Goal: Use online tool/utility: Utilize a website feature to perform a specific function

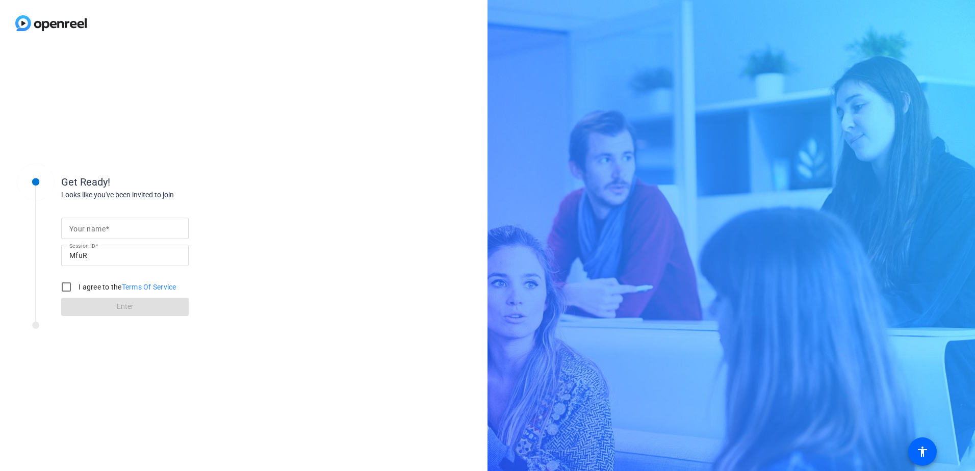
click at [104, 226] on mat-label "Your name" at bounding box center [87, 229] width 36 height 8
click at [104, 226] on input "Your name" at bounding box center [124, 228] width 111 height 12
type input "test"
click at [68, 289] on input "I agree to the Terms Of Service" at bounding box center [66, 287] width 20 height 20
checkbox input "true"
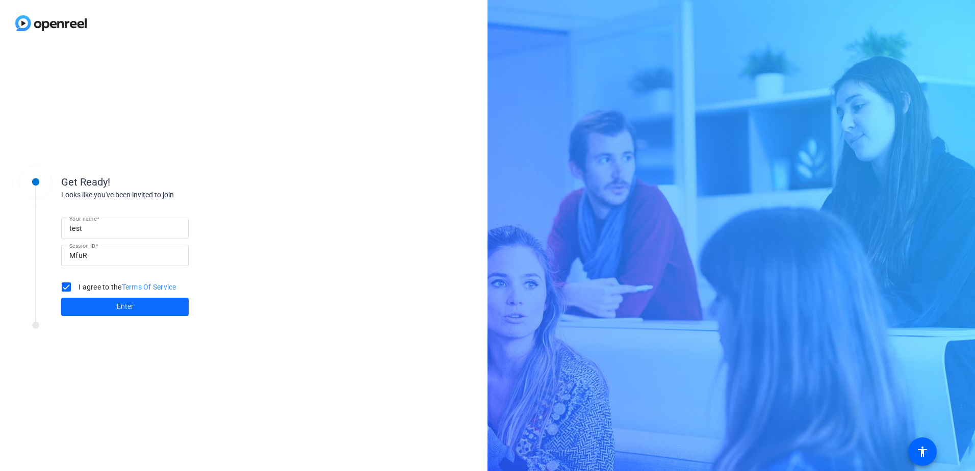
click at [129, 308] on span "Enter" at bounding box center [125, 306] width 17 height 11
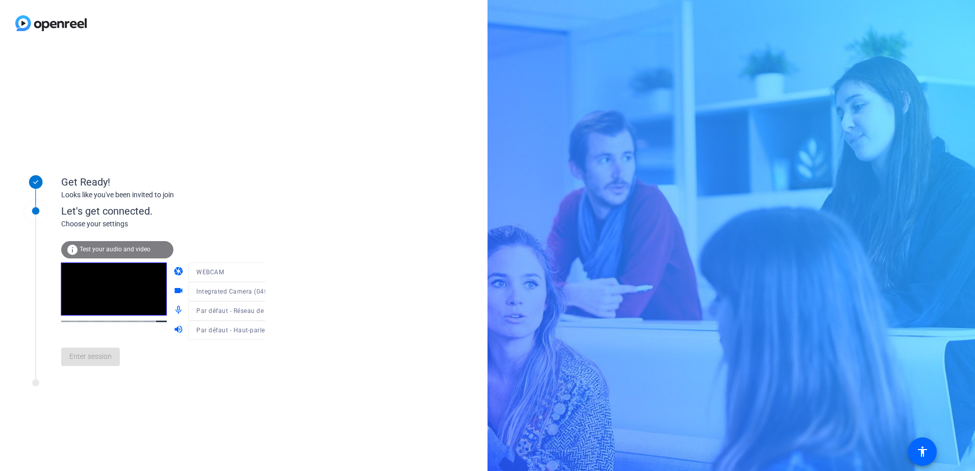
click at [122, 245] on div "info Test your audio and video" at bounding box center [117, 249] width 112 height 17
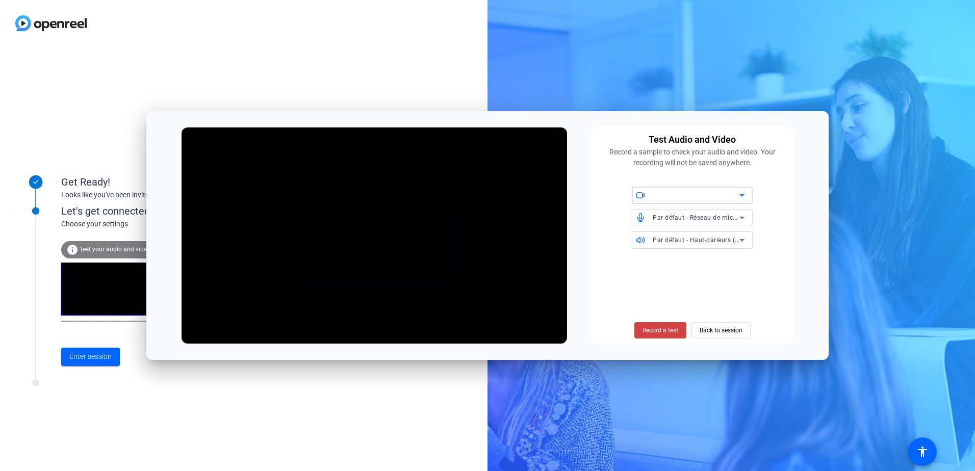
click at [743, 193] on icon at bounding box center [742, 195] width 12 height 12
click at [782, 176] on div at bounding box center [487, 235] width 975 height 471
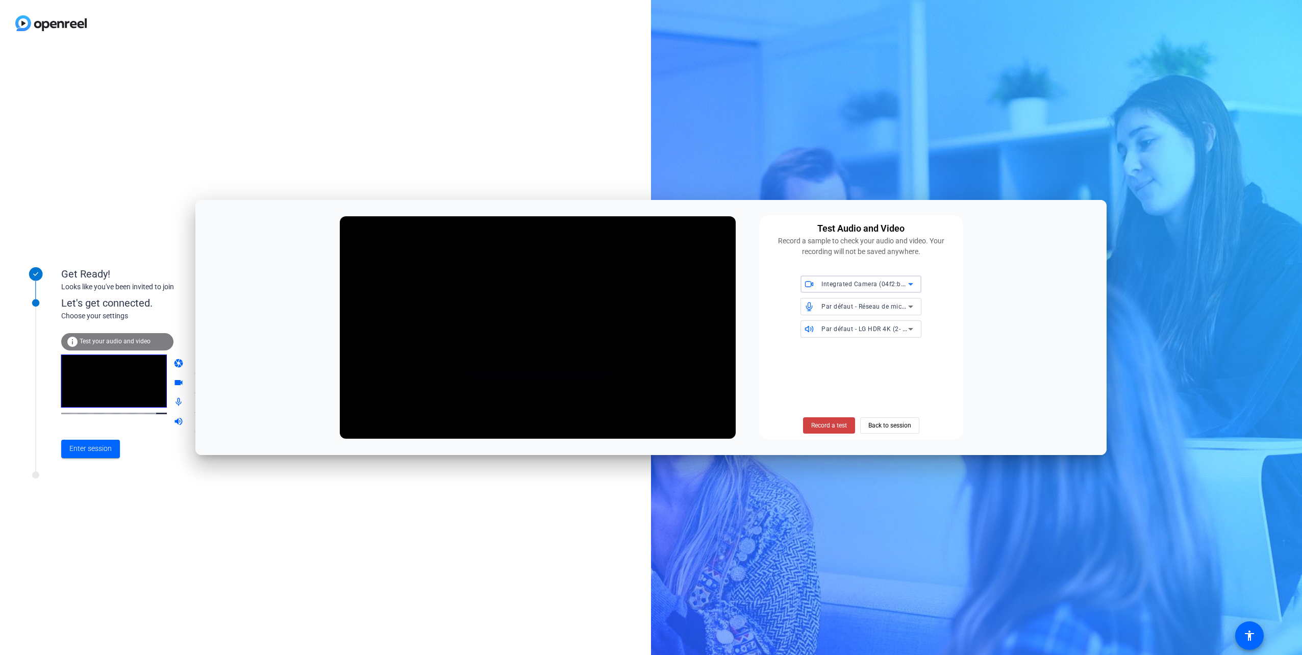
click at [911, 286] on icon at bounding box center [910, 284] width 12 height 12
click at [975, 313] on div at bounding box center [651, 327] width 1302 height 655
click at [911, 285] on icon at bounding box center [910, 284] width 5 height 3
click at [847, 306] on span "[PERSON_NAME] (2b93:8003)" at bounding box center [852, 305] width 87 height 12
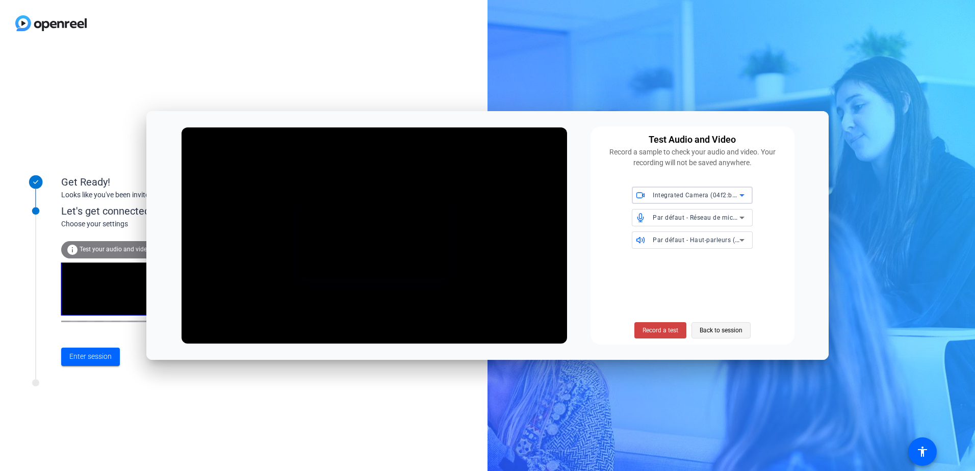
click at [732, 334] on span "Back to session" at bounding box center [721, 330] width 43 height 19
